Goal: Find specific page/section: Find specific page/section

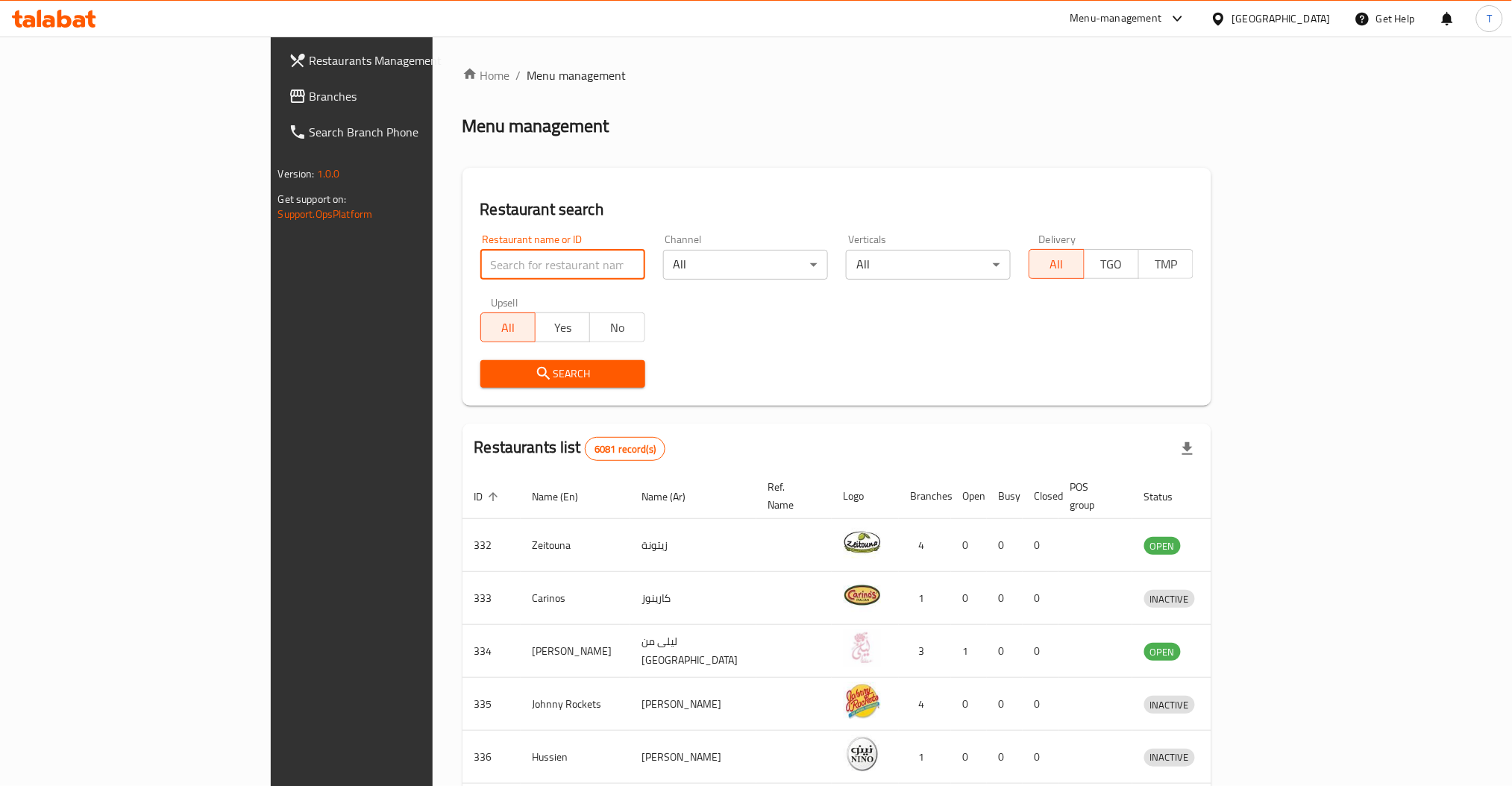
drag, startPoint x: 0, startPoint y: 0, endPoint x: 533, endPoint y: 260, distance: 593.0
click at [533, 260] on input "search" at bounding box center [562, 265] width 165 height 30
type input "subway"
click button "Search" at bounding box center [562, 374] width 165 height 27
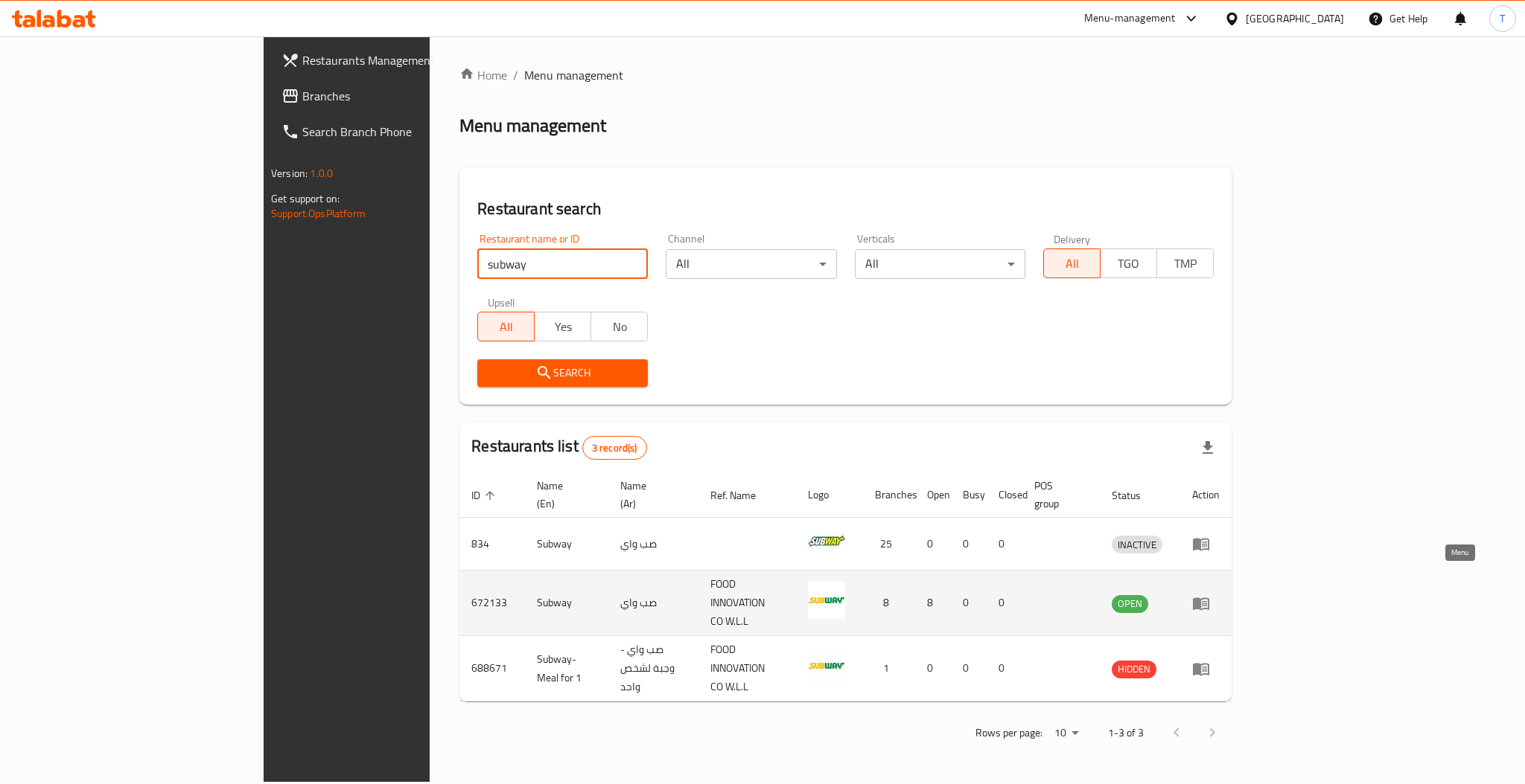
click at [1209, 598] on icon "enhanced table" at bounding box center [1200, 604] width 17 height 13
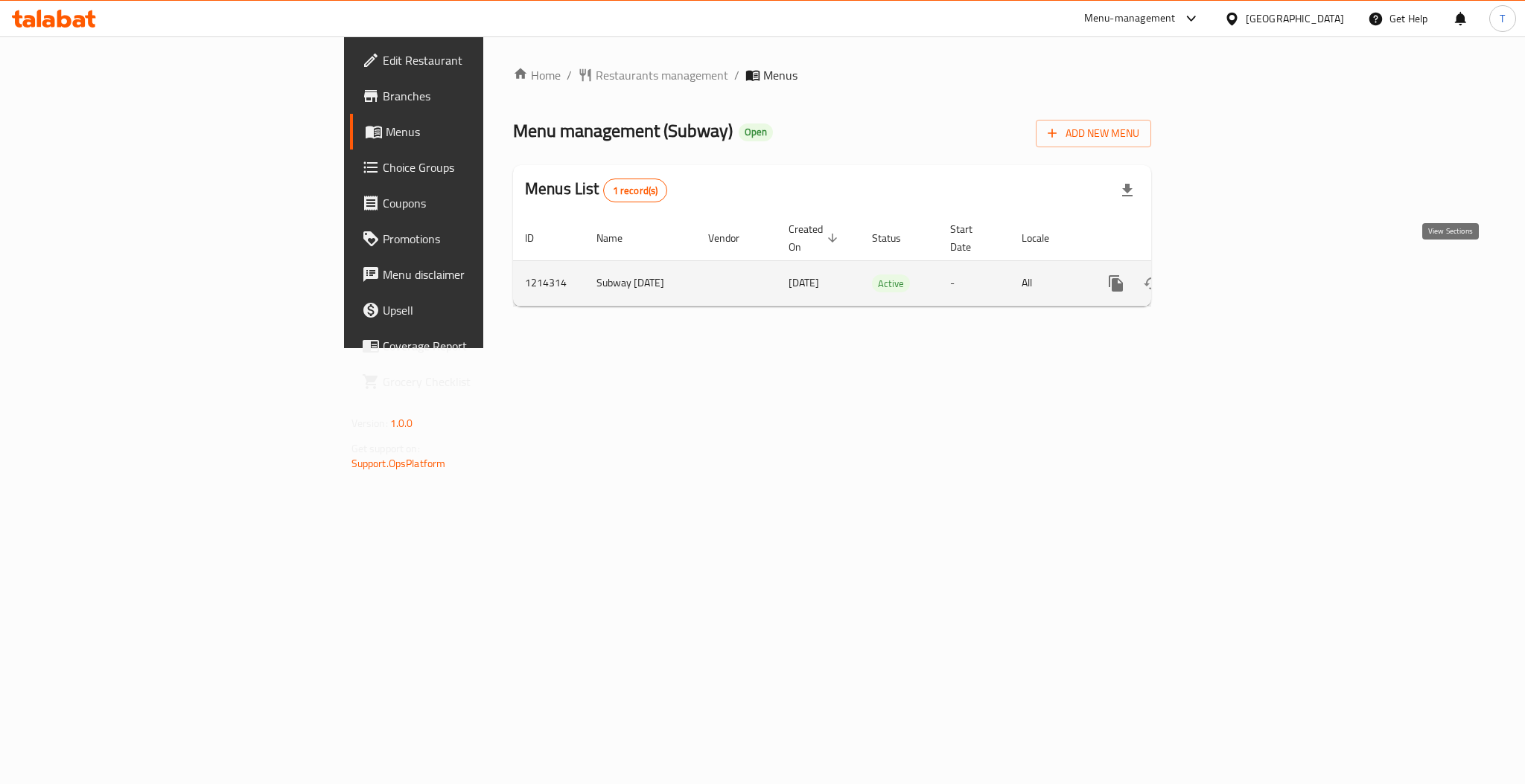
click at [1230, 277] on icon "enhanced table" at bounding box center [1224, 284] width 14 height 14
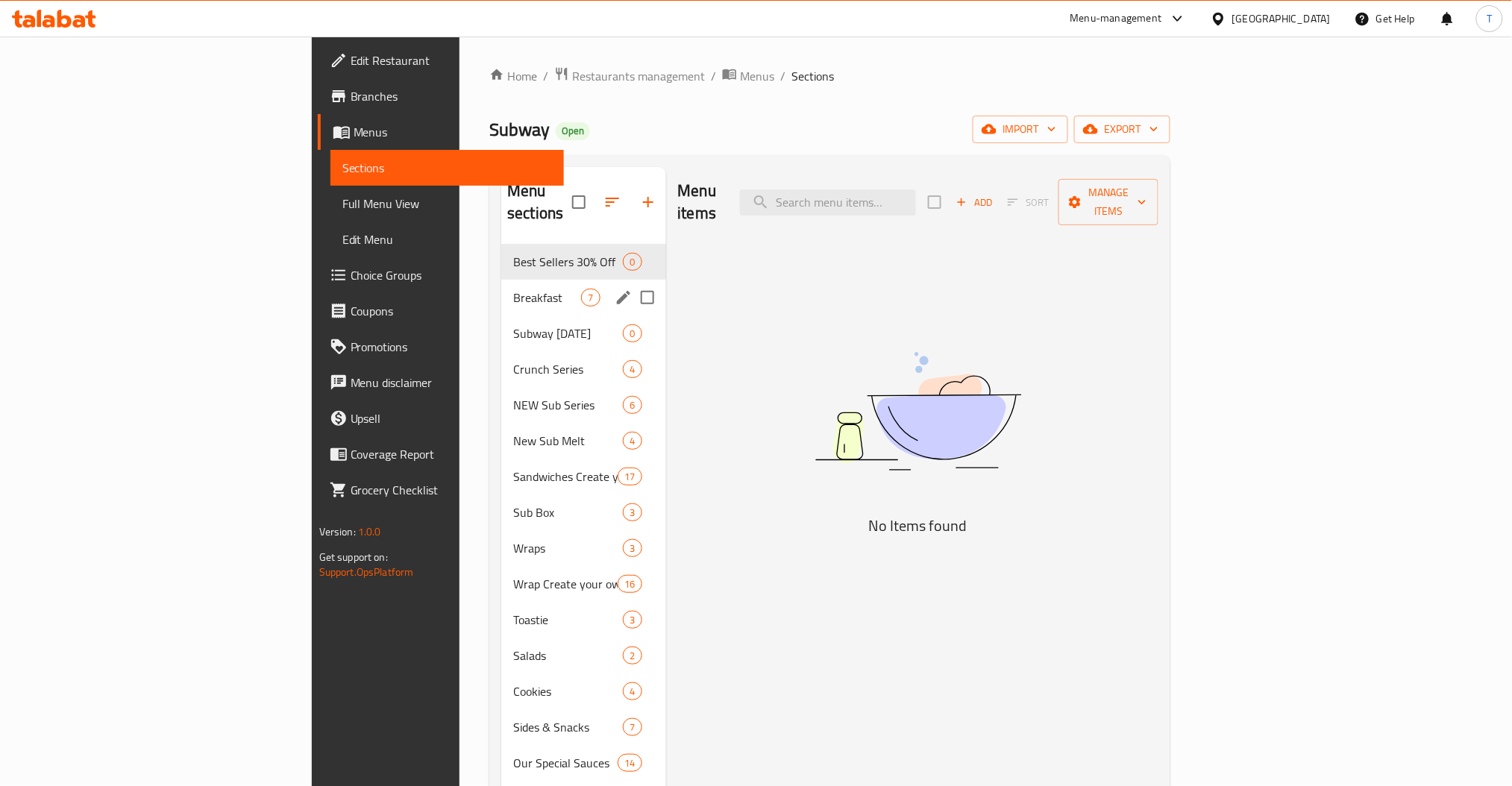
click at [513, 288] on span "Breakfast" at bounding box center [546, 297] width 67 height 18
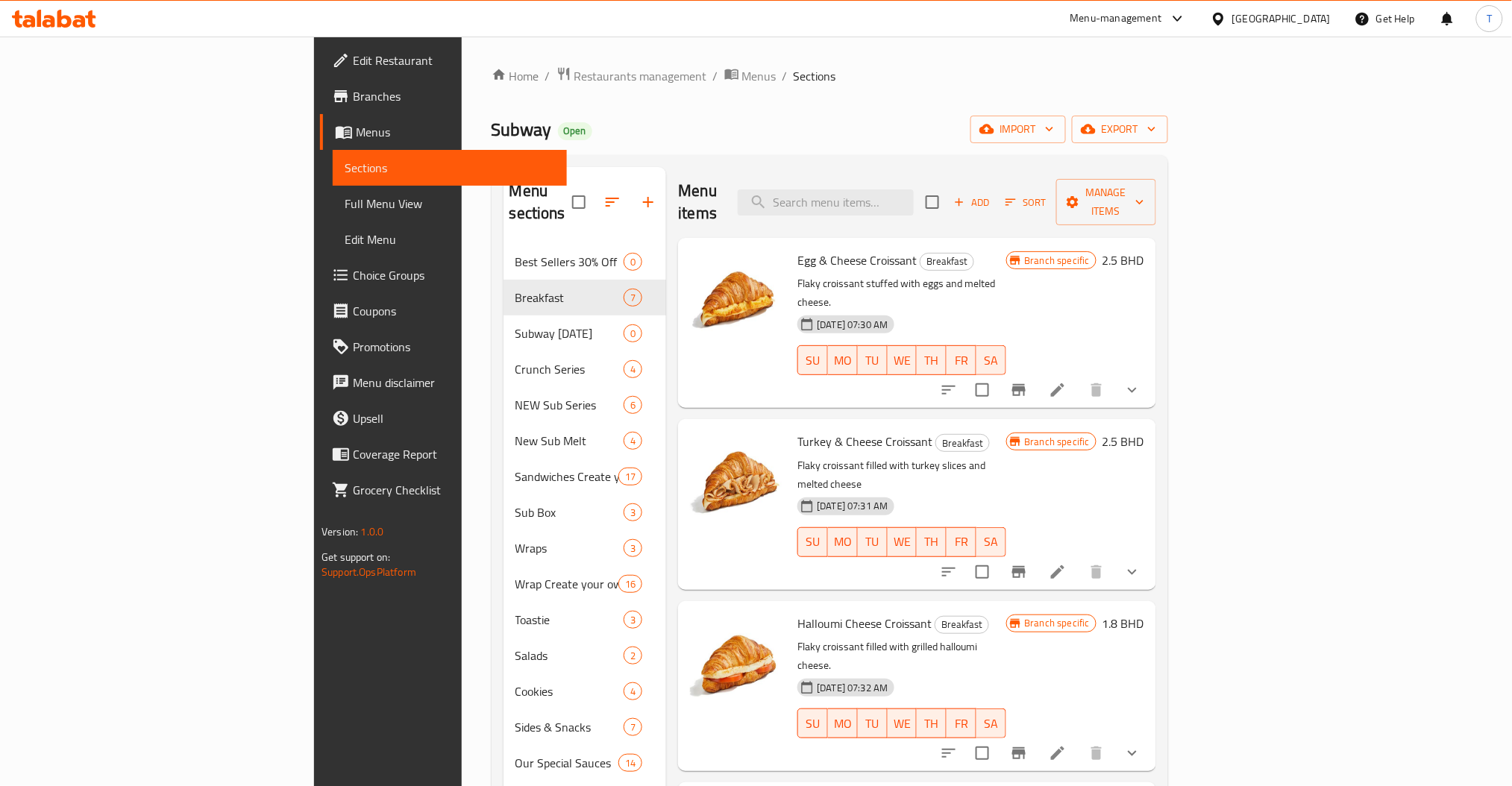
click at [1006, 275] on p "Flaky croissant stuffed with eggs and melted cheese." at bounding box center [901, 293] width 208 height 37
drag, startPoint x: 718, startPoint y: 237, endPoint x: 822, endPoint y: 237, distance: 104.0
click at [822, 244] on div "Egg & Cheese Croissant Breakfast Flaky croissant stuffed with eggs and melted c…" at bounding box center [901, 324] width 220 height 158
click at [1006, 275] on p "Flaky croissant stuffed with eggs and melted cheese." at bounding box center [901, 293] width 208 height 37
drag, startPoint x: 722, startPoint y: 242, endPoint x: 820, endPoint y: 243, distance: 98.0
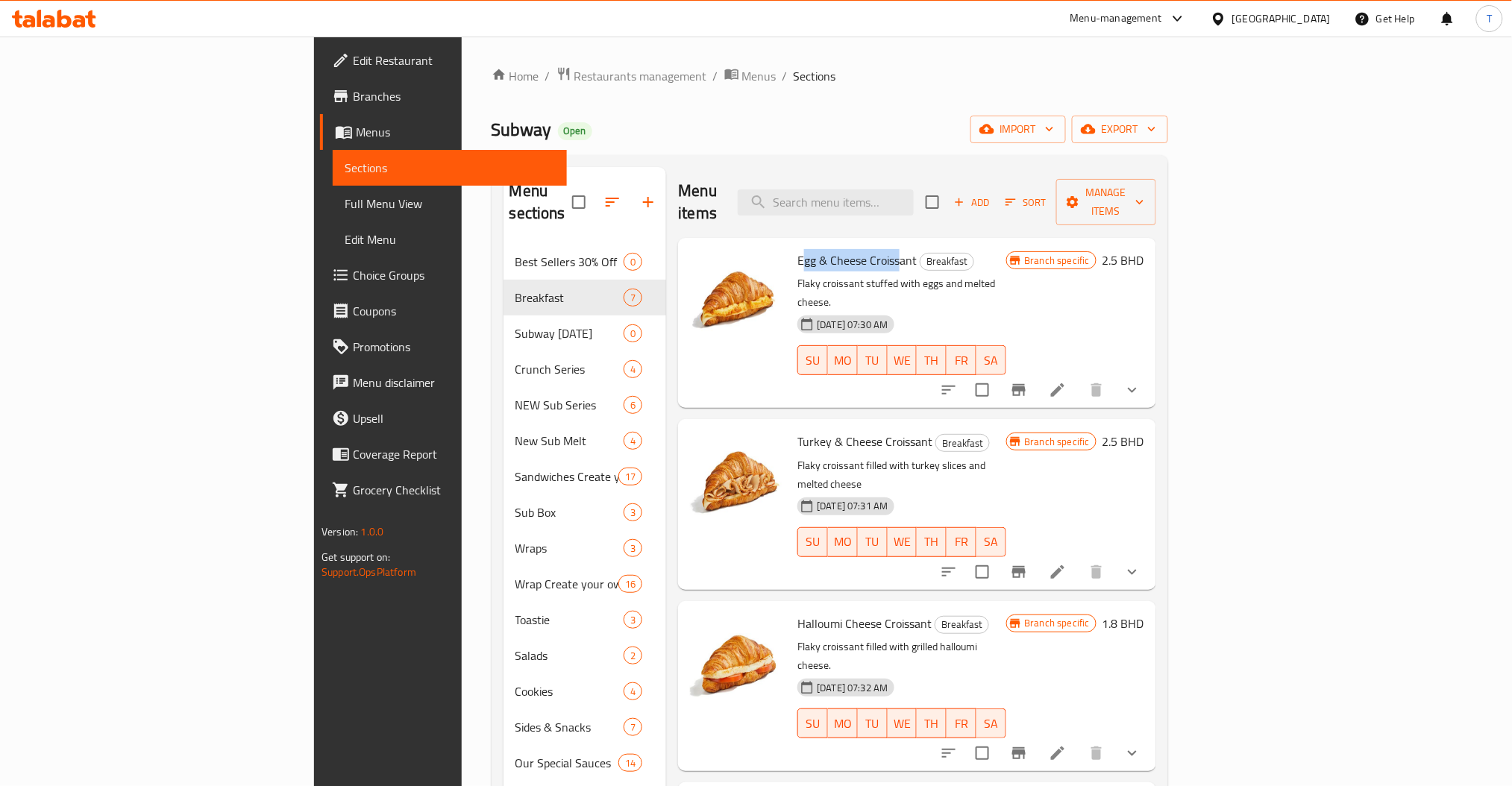
click at [820, 249] on span "Egg & Cheese Croissant" at bounding box center [857, 260] width 119 height 22
click at [1006, 275] on p "Flaky croissant stuffed with eggs and melted cheese." at bounding box center [901, 293] width 208 height 37
drag, startPoint x: 718, startPoint y: 241, endPoint x: 827, endPoint y: 242, distance: 109.0
click at [827, 244] on div "Egg & Cheese Croissant Breakfast Flaky croissant stuffed with eggs and melted c…" at bounding box center [901, 324] width 220 height 158
click at [575, 69] on span "Restaurants management" at bounding box center [641, 76] width 133 height 18
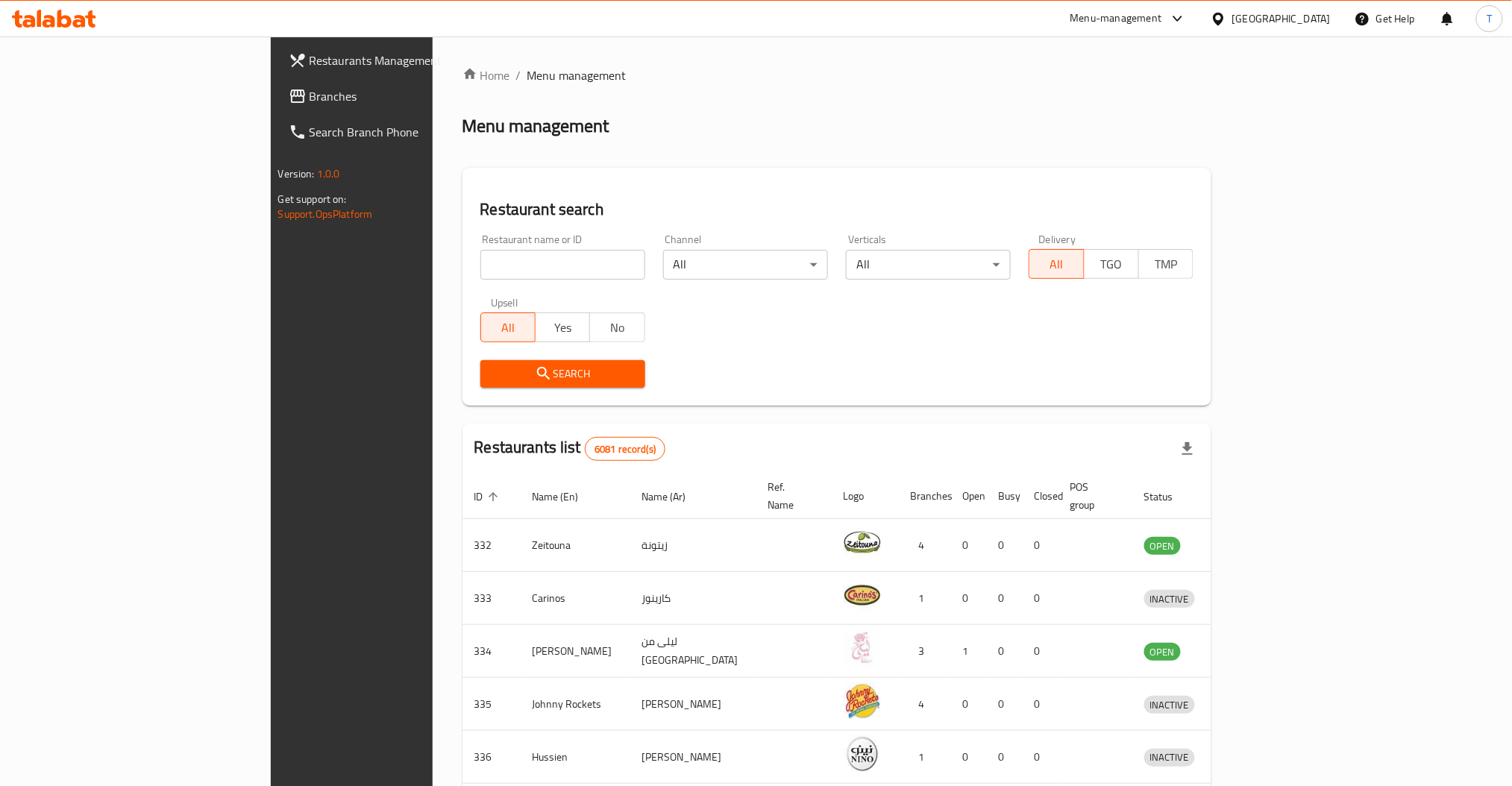
click at [480, 240] on div "Restaurant name or ID Restaurant name or ID" at bounding box center [562, 257] width 165 height 46
click at [480, 267] on input "search" at bounding box center [562, 265] width 165 height 30
type input "[PERSON_NAME]"
click button "Search" at bounding box center [562, 374] width 165 height 27
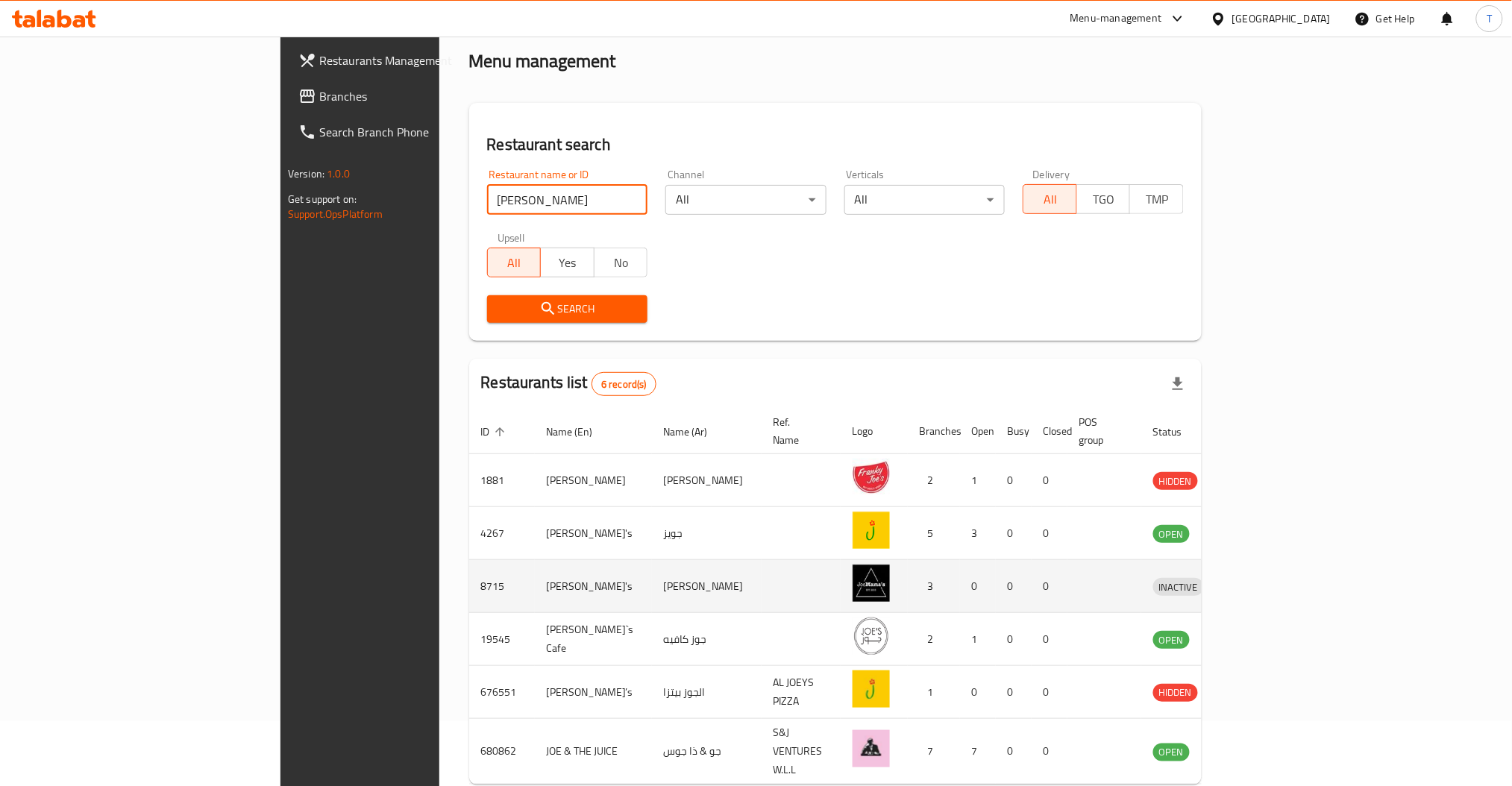
scroll to position [99, 0]
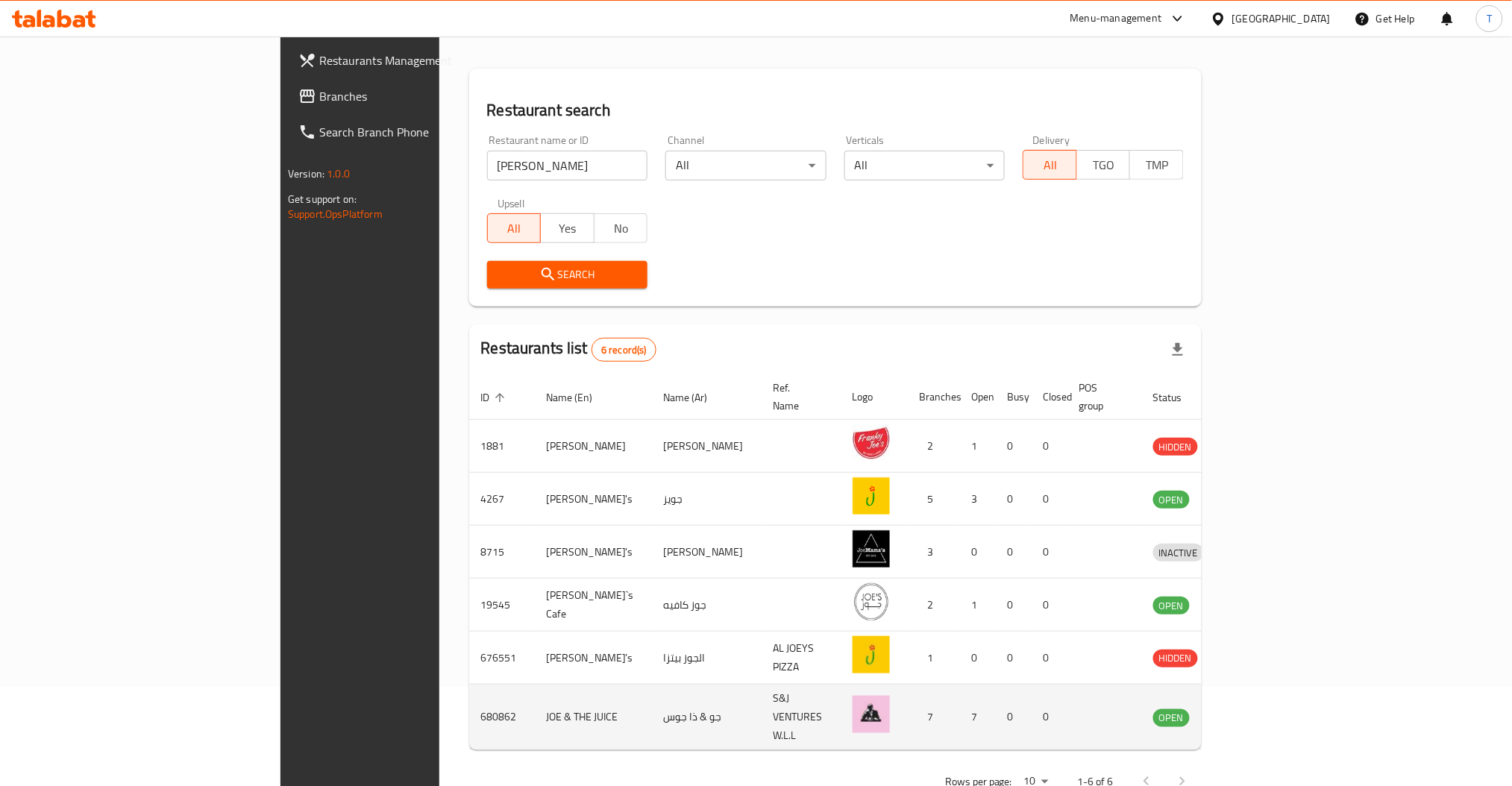
click at [1251, 709] on icon "enhanced table" at bounding box center [1242, 718] width 18 height 18
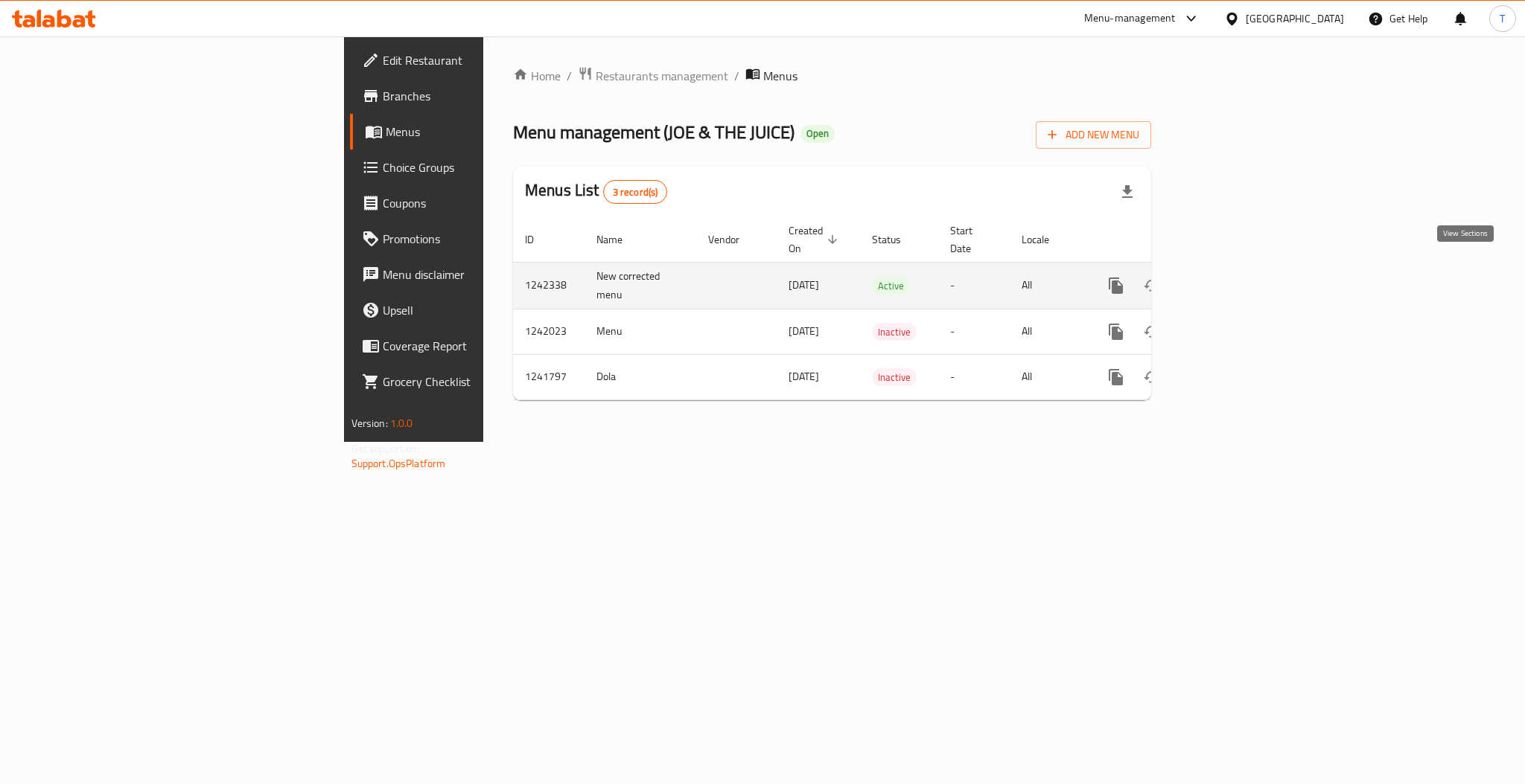
click at [1241, 275] on link "enhanced table" at bounding box center [1223, 286] width 36 height 36
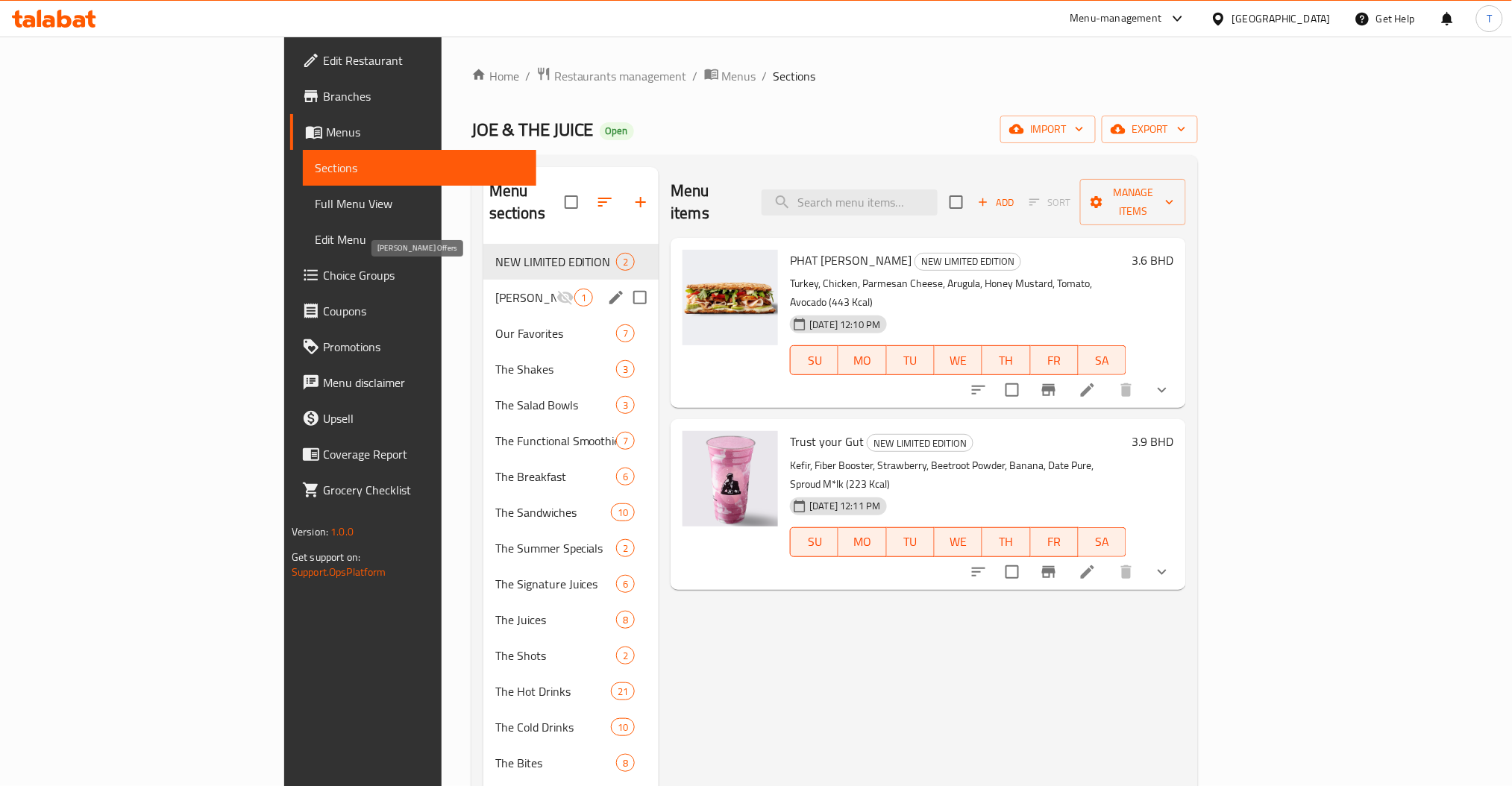
click at [496, 288] on span "[PERSON_NAME] Offers" at bounding box center [526, 297] width 62 height 18
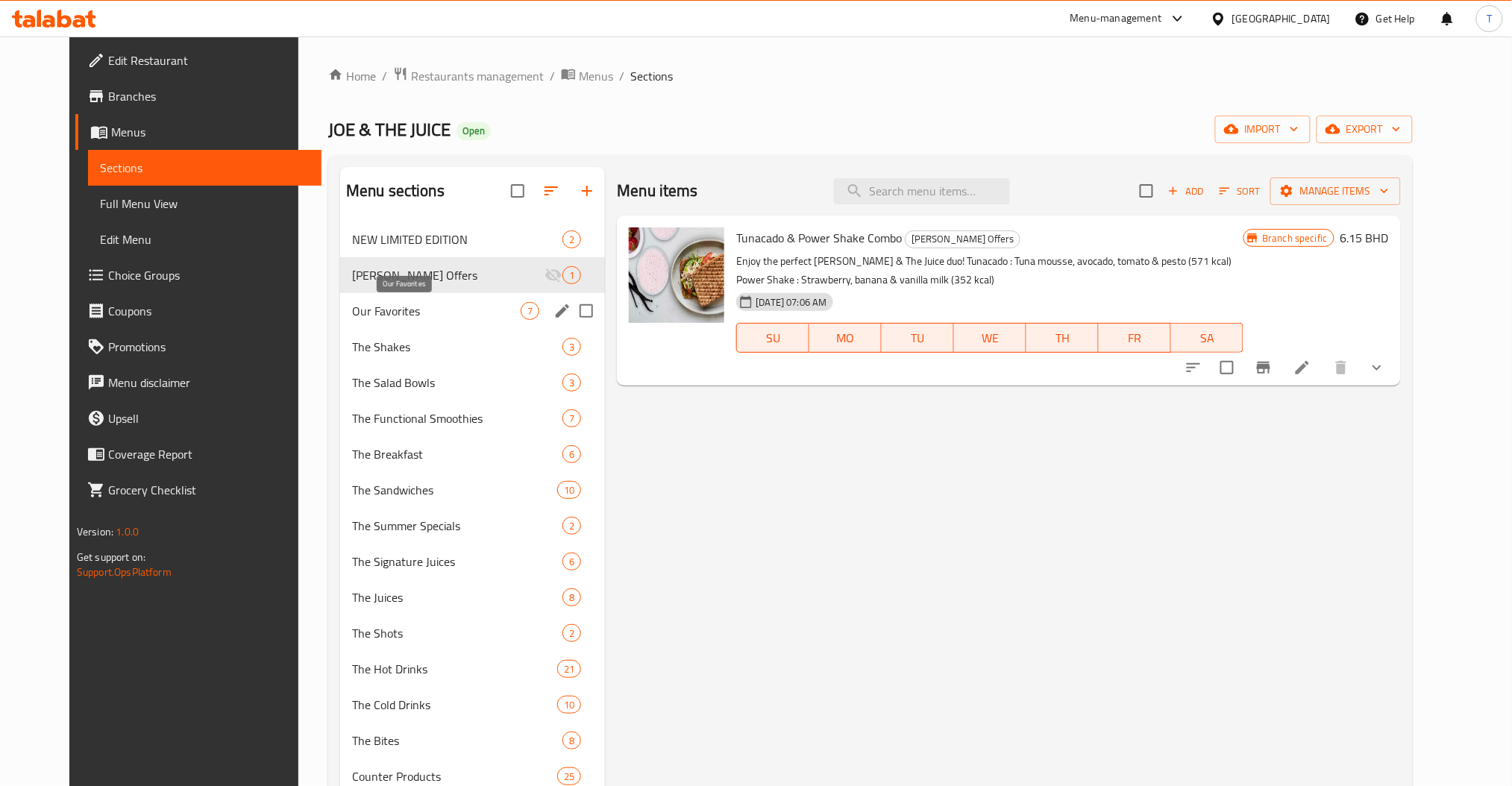
click at [382, 320] on span "Our Favorites" at bounding box center [436, 311] width 168 height 18
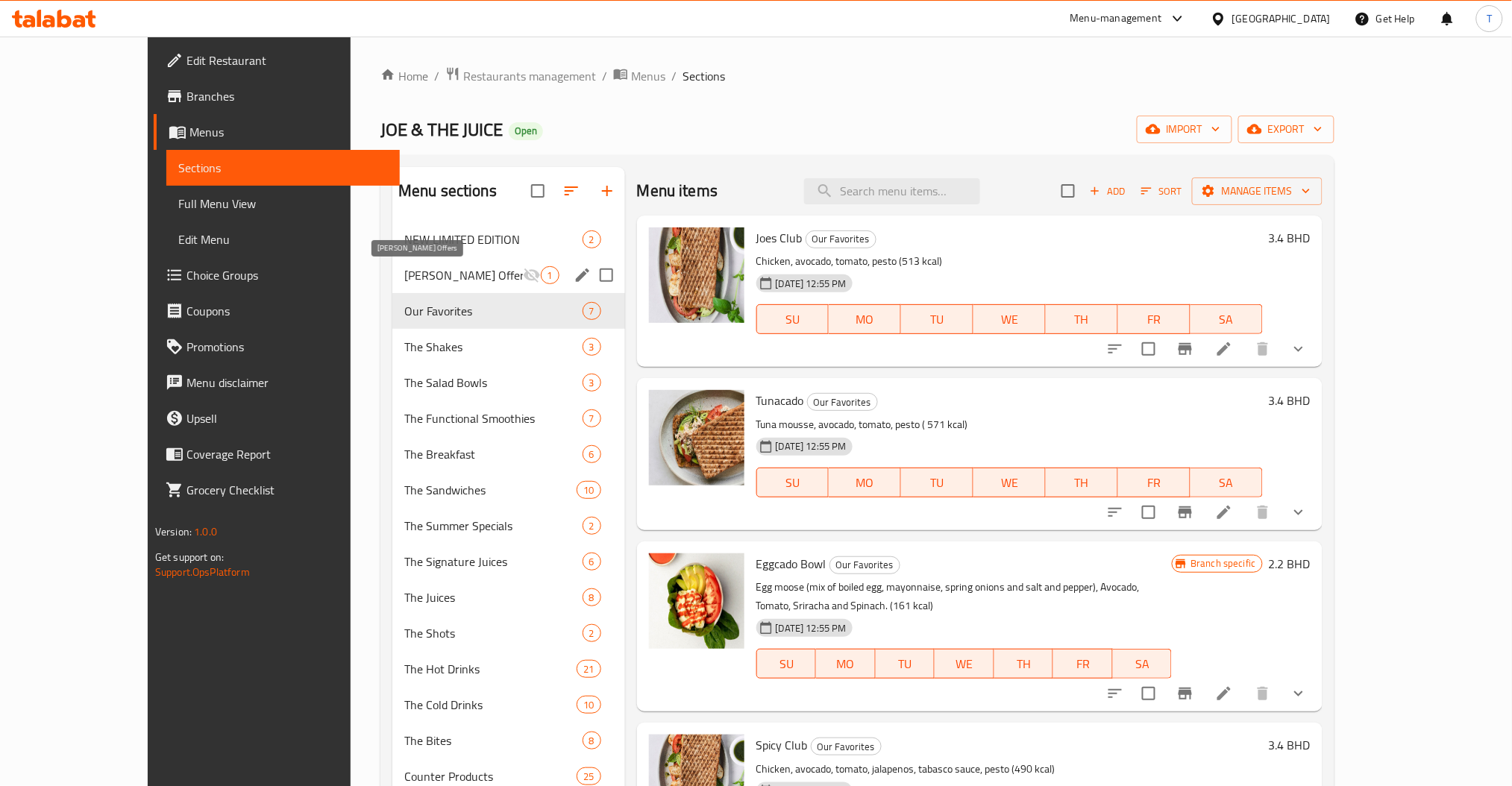
click at [405, 271] on span "[PERSON_NAME] Offers" at bounding box center [463, 275] width 118 height 18
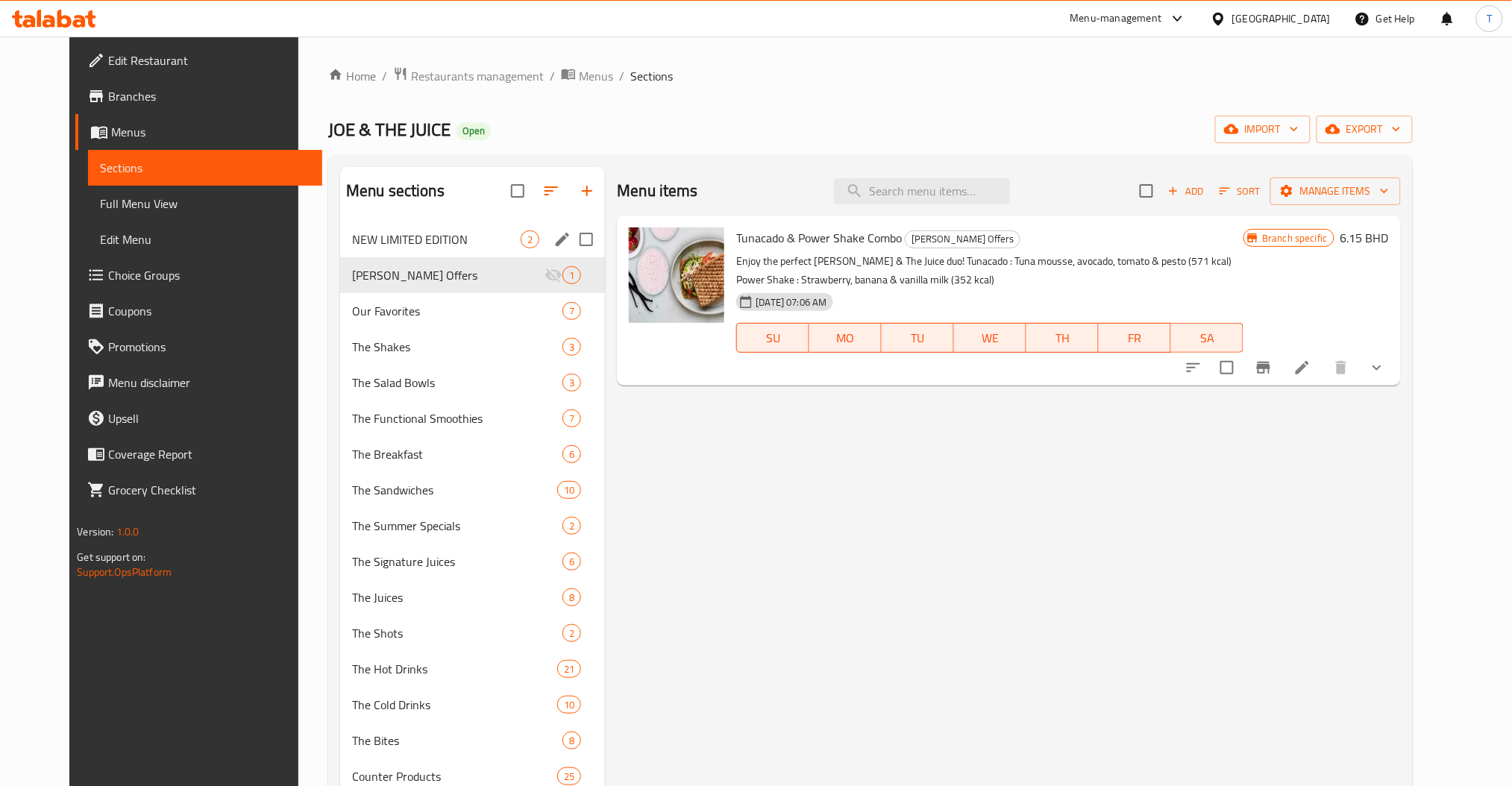
click at [353, 238] on span "NEW LIMITED EDITION" at bounding box center [436, 240] width 168 height 18
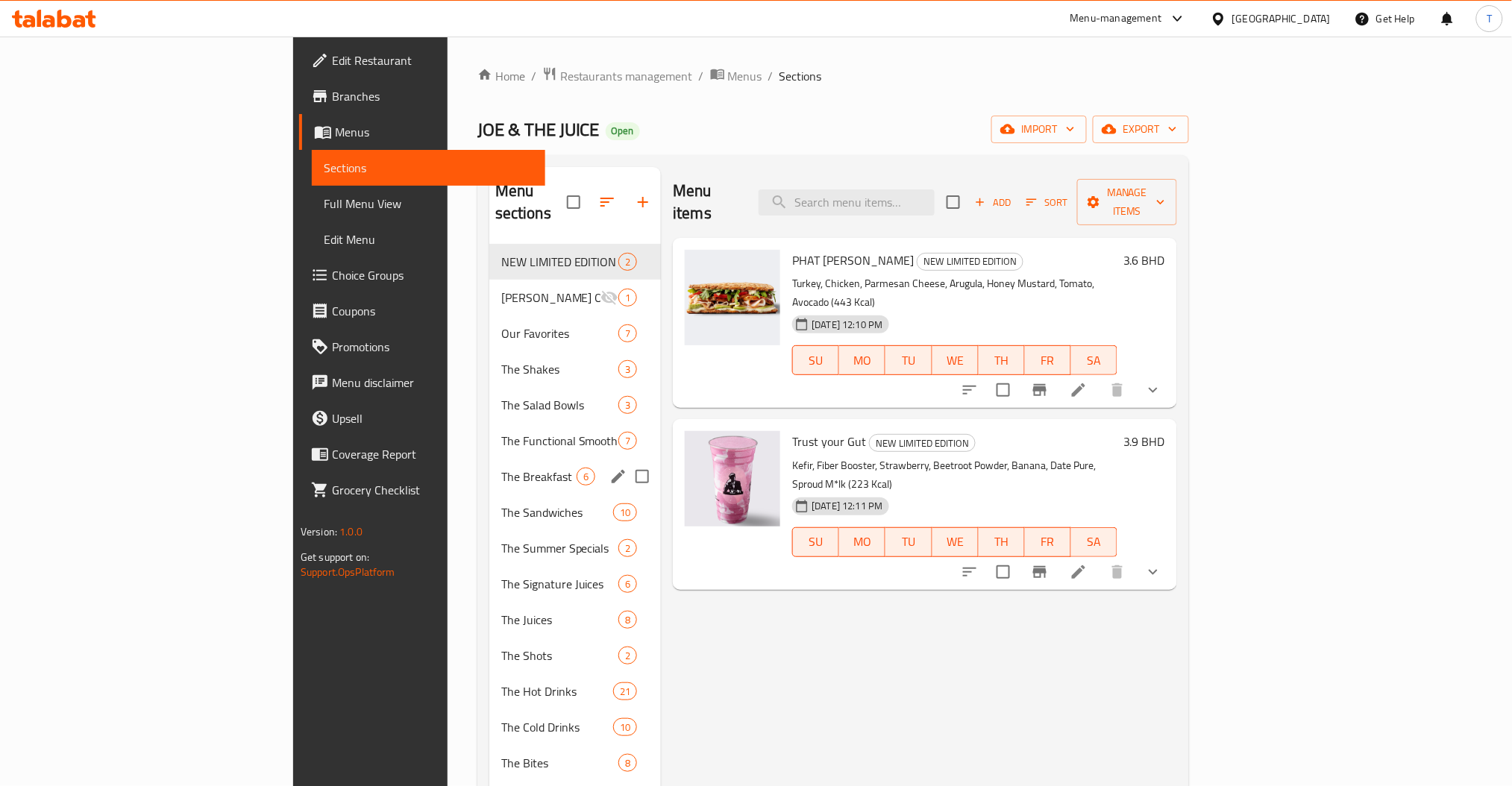
click at [501, 467] on span "The Breakfast" at bounding box center [539, 476] width 75 height 18
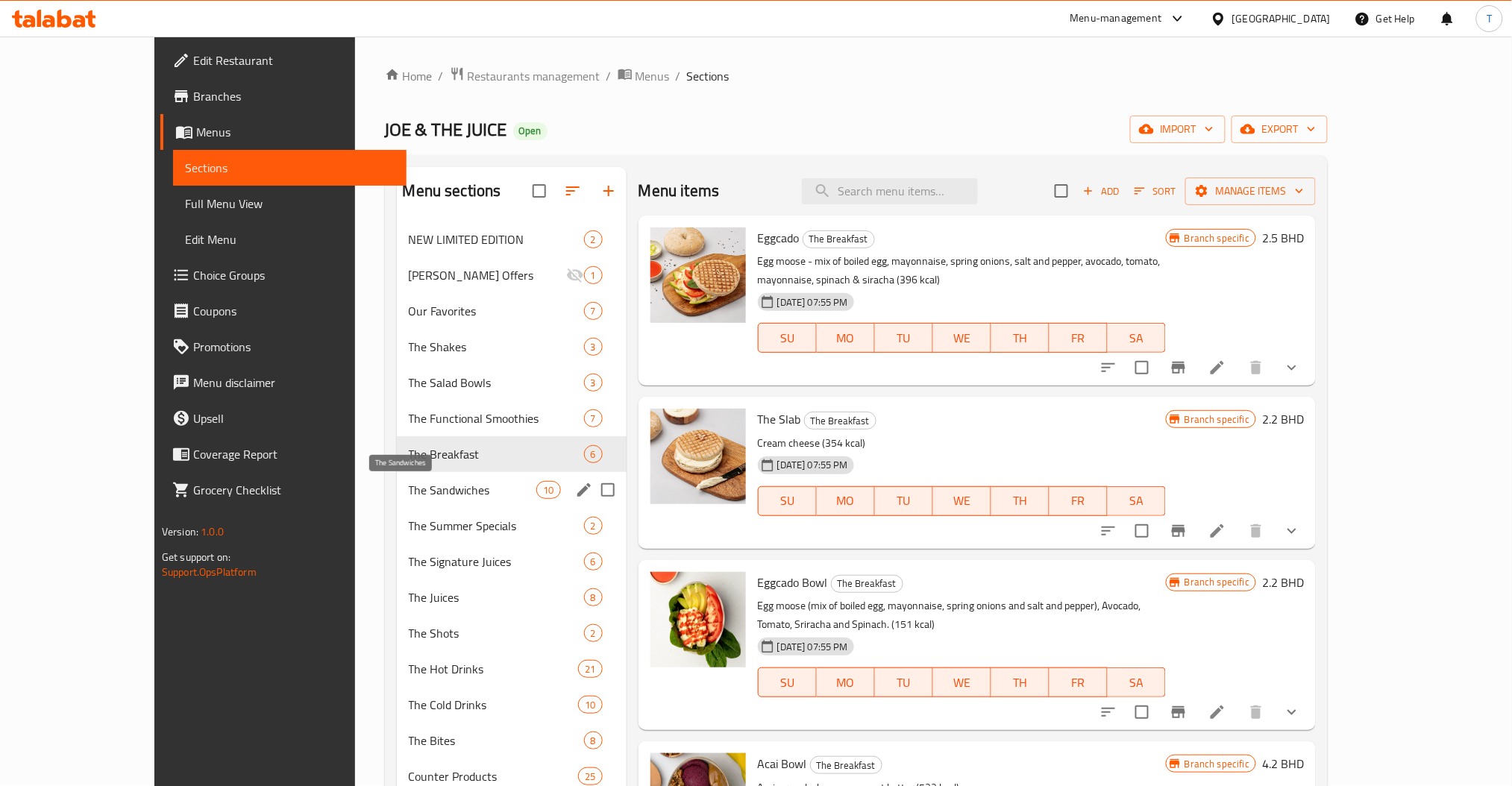
click at [409, 489] on span "The Sandwiches" at bounding box center [472, 490] width 128 height 18
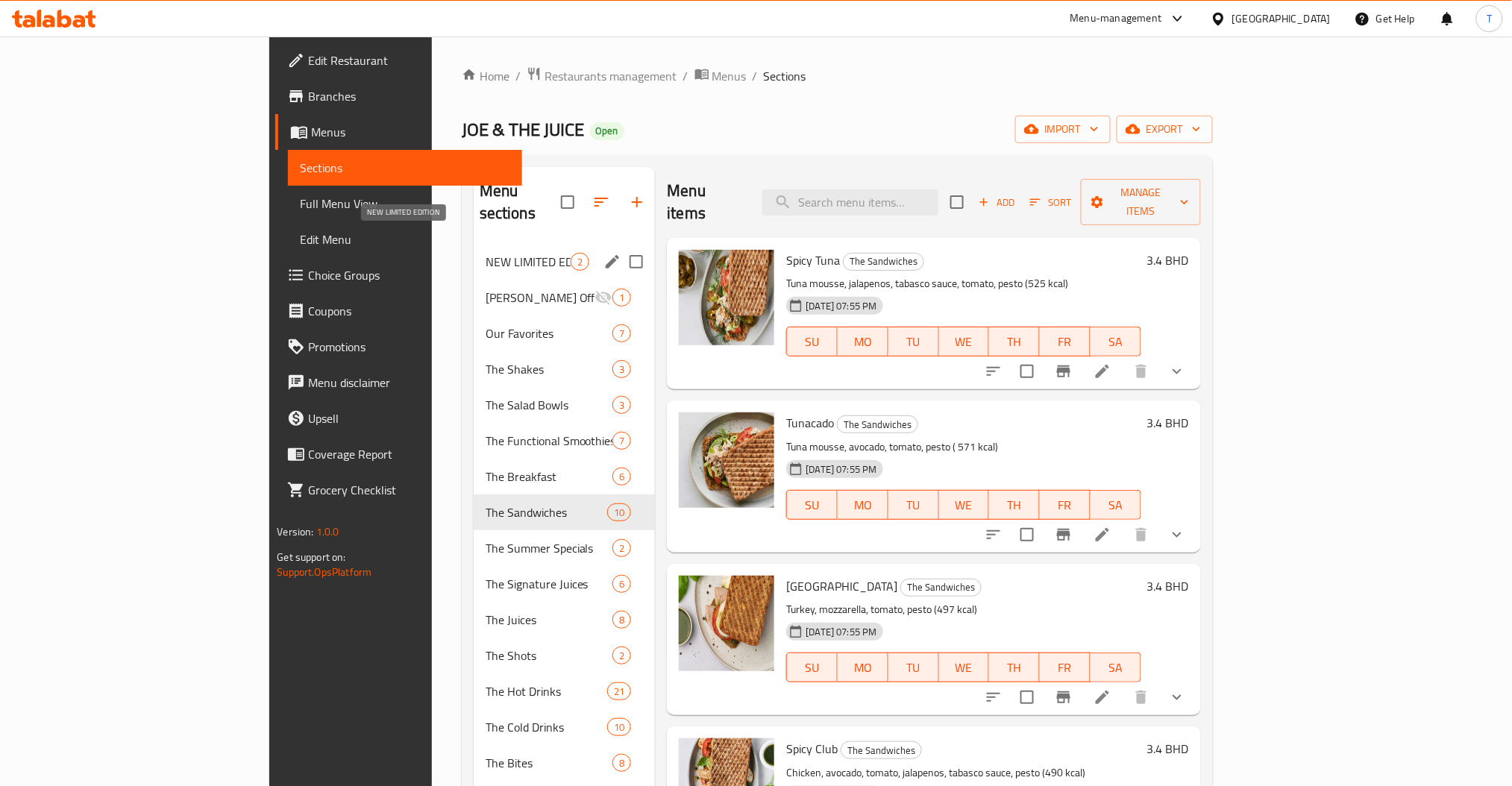
click at [486, 253] on span "NEW LIMITED EDITION" at bounding box center [529, 262] width 86 height 18
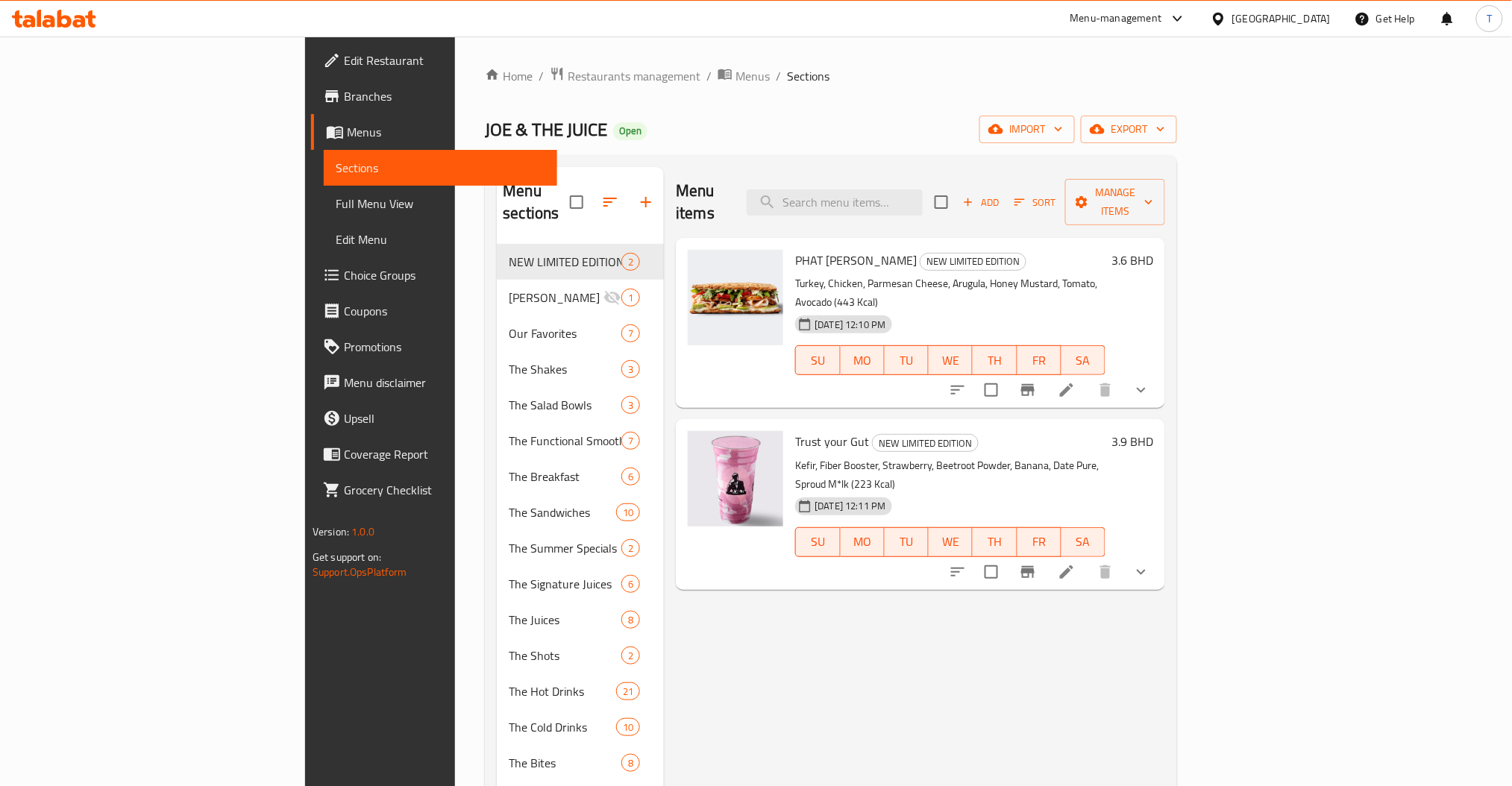
click at [946, 663] on div "Menu items Add Sort Manage items PHAT [PERSON_NAME] NEW LIMITED EDITION Turkey,…" at bounding box center [914, 560] width 501 height 786
